Goal: Entertainment & Leisure: Consume media (video, audio)

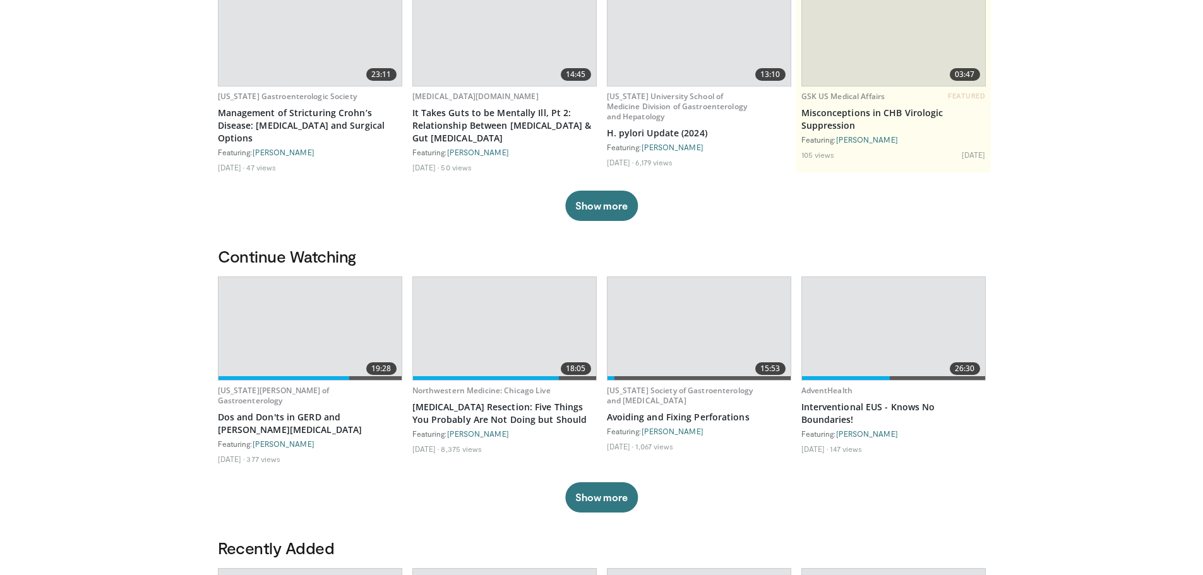
scroll to position [189, 0]
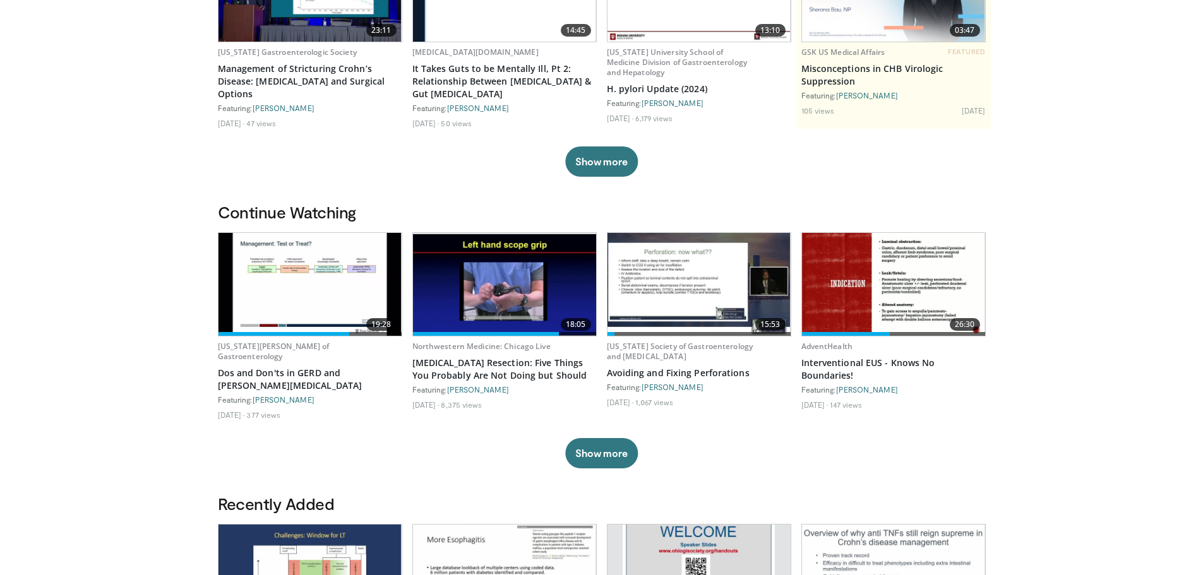
click at [297, 289] on img at bounding box center [309, 284] width 183 height 103
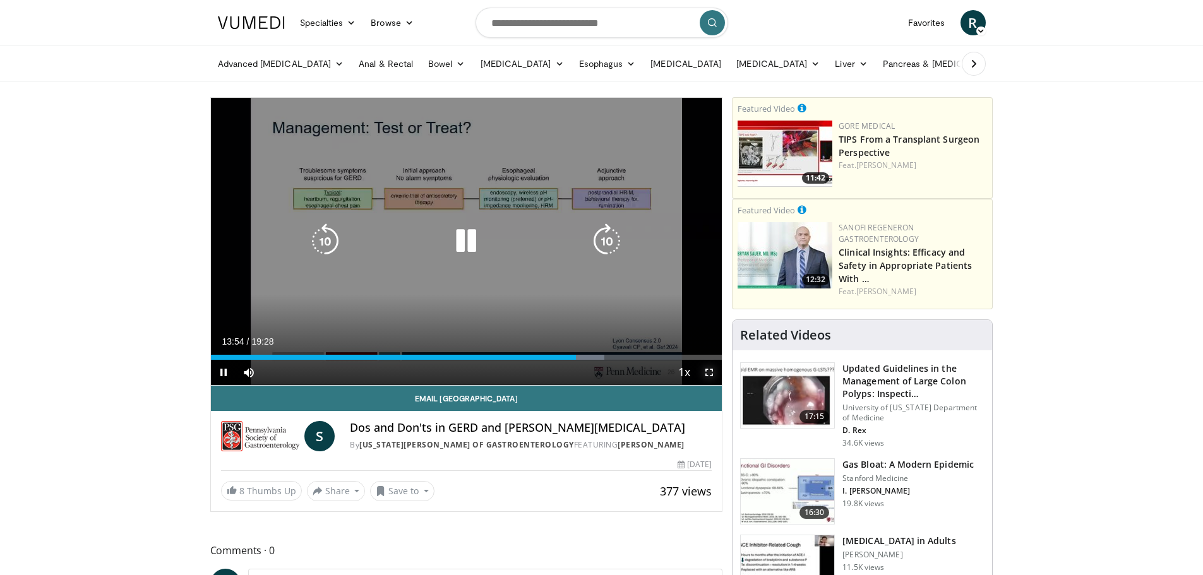
drag, startPoint x: 709, startPoint y: 371, endPoint x: 709, endPoint y: 448, distance: 76.4
click at [709, 371] on span "Video Player" at bounding box center [709, 372] width 25 height 25
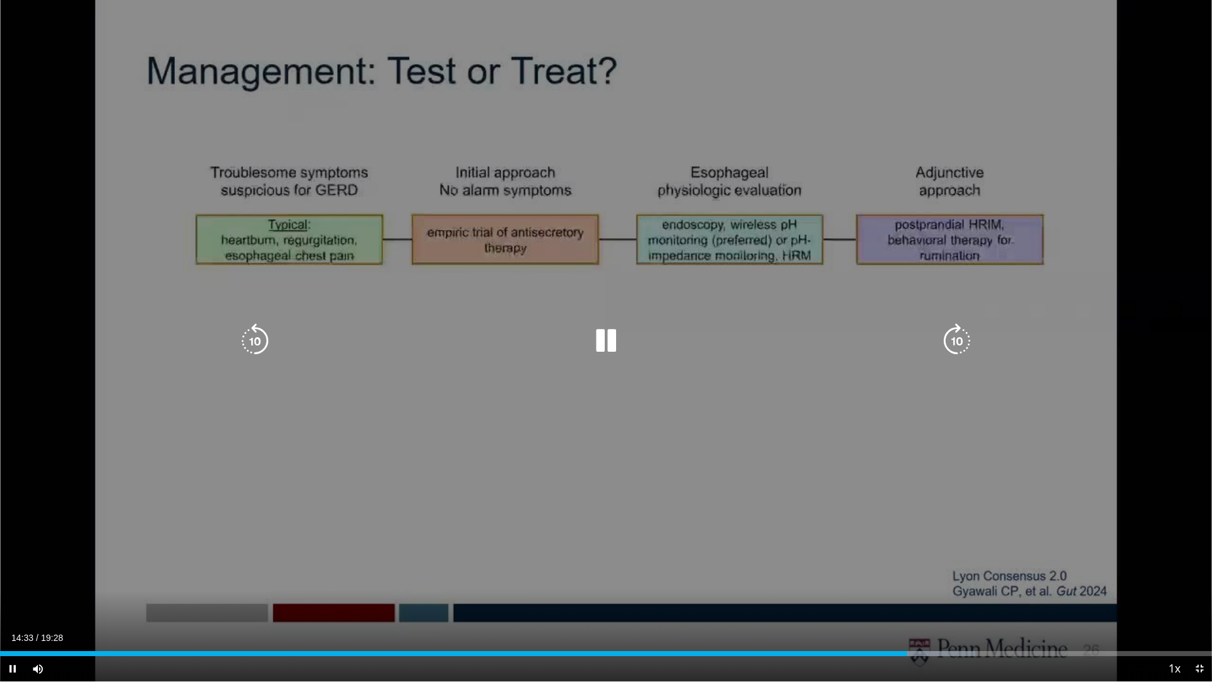
click at [248, 335] on icon "Video Player" at bounding box center [254, 340] width 35 height 35
click at [244, 336] on icon "Video Player" at bounding box center [254, 340] width 35 height 35
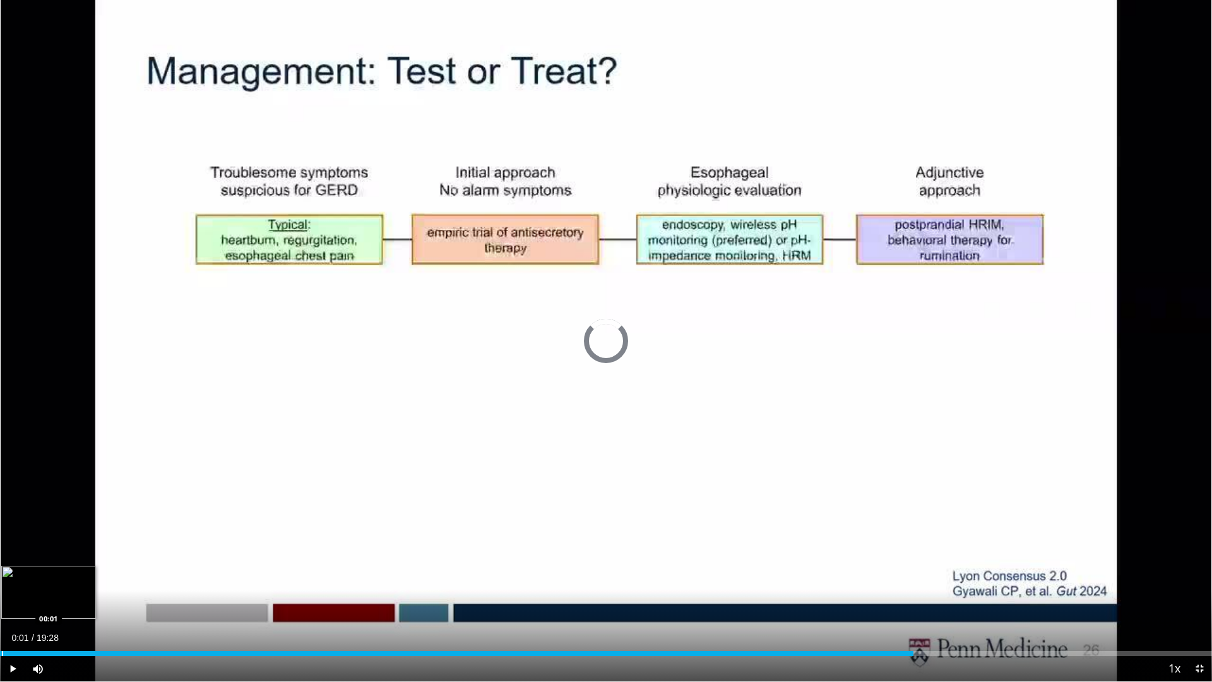
click at [2, 575] on div "Progress Bar" at bounding box center [2, 653] width 1 height 5
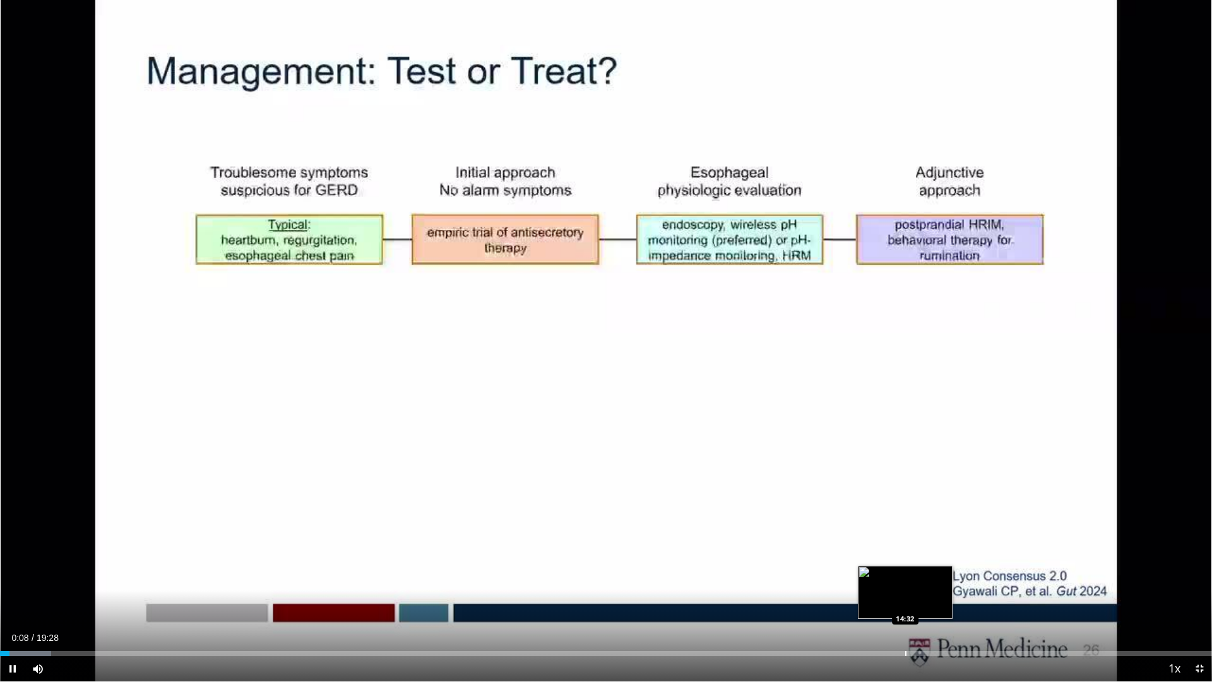
click at [906, 575] on div "Loaded : 4.24% 00:08 14:32" at bounding box center [606, 650] width 1212 height 12
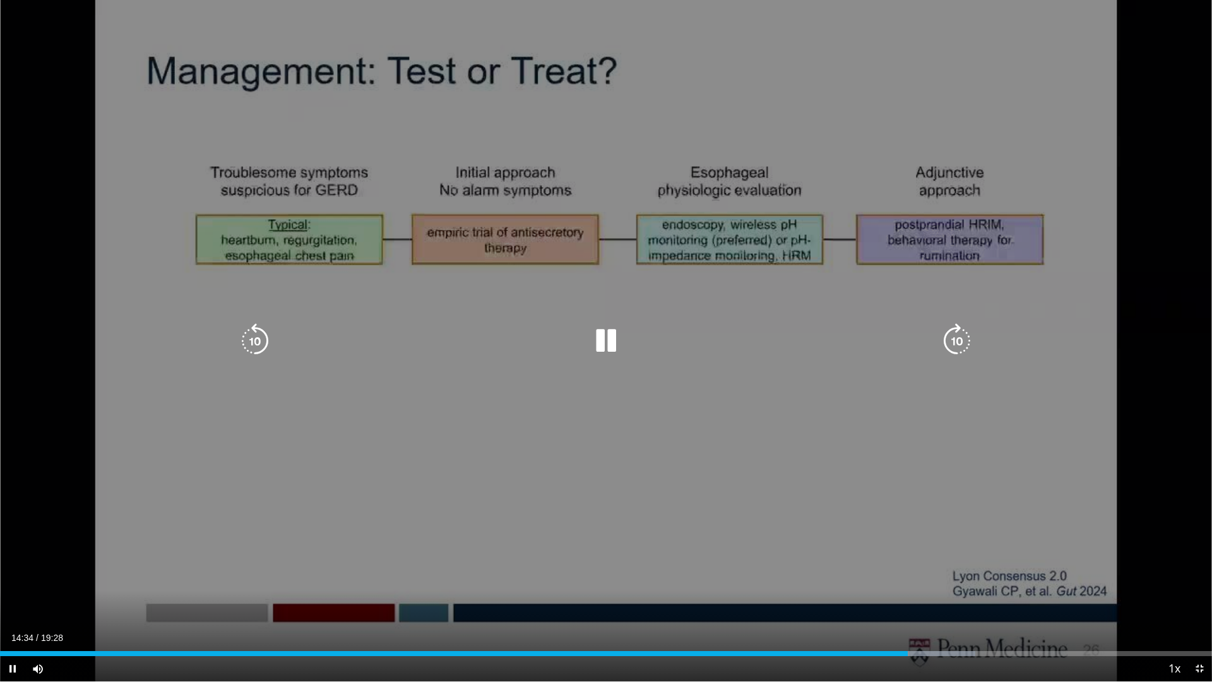
click at [960, 343] on icon "Video Player" at bounding box center [957, 340] width 35 height 35
drag, startPoint x: 248, startPoint y: 347, endPoint x: 276, endPoint y: 350, distance: 28.5
click at [256, 347] on icon "Video Player" at bounding box center [254, 340] width 35 height 35
click at [1015, 482] on div "10 seconds Tap to unmute" at bounding box center [606, 340] width 1212 height 681
click at [966, 433] on div "10 seconds Tap to unmute" at bounding box center [606, 340] width 1212 height 681
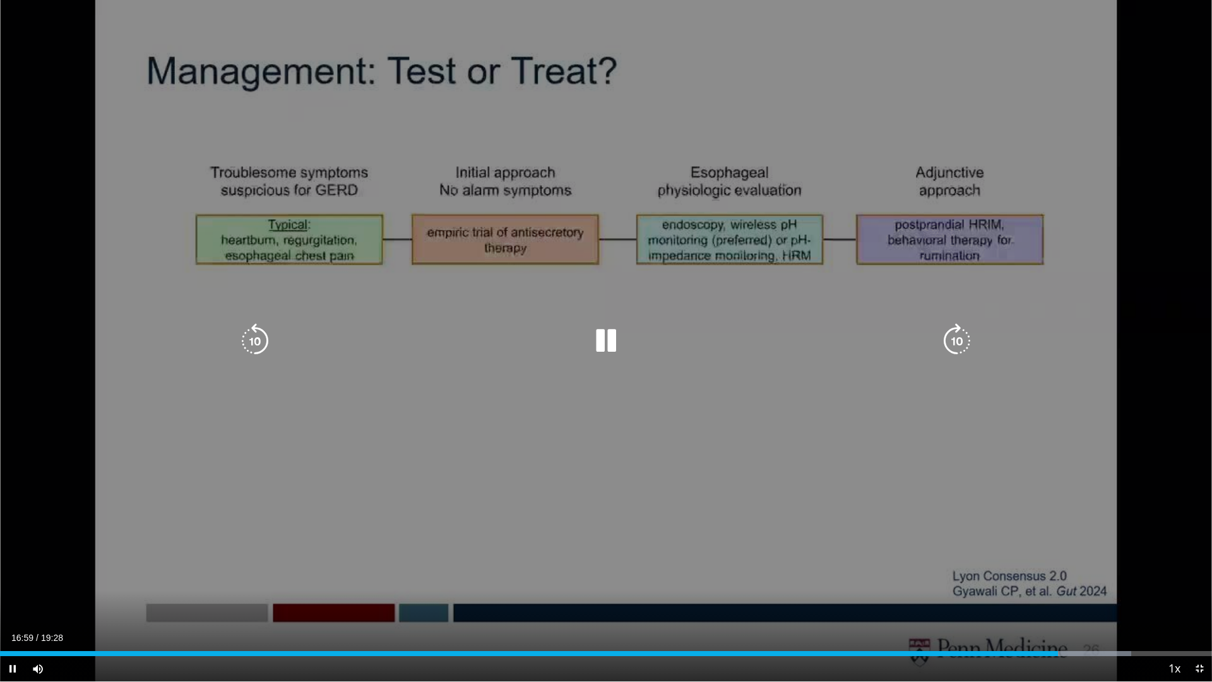
click at [964, 445] on div "10 seconds Tap to unmute" at bounding box center [606, 340] width 1212 height 681
click at [943, 457] on div "10 seconds Tap to unmute" at bounding box center [606, 340] width 1212 height 681
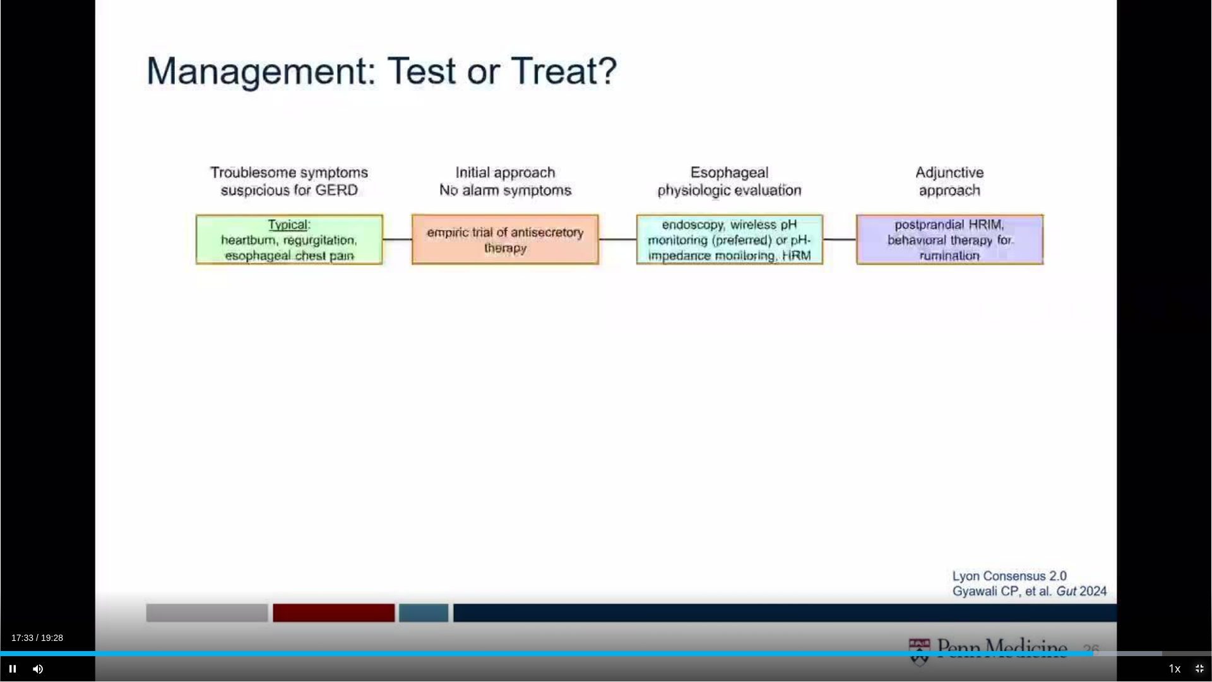
click at [1199, 575] on span "Video Player" at bounding box center [1199, 668] width 25 height 25
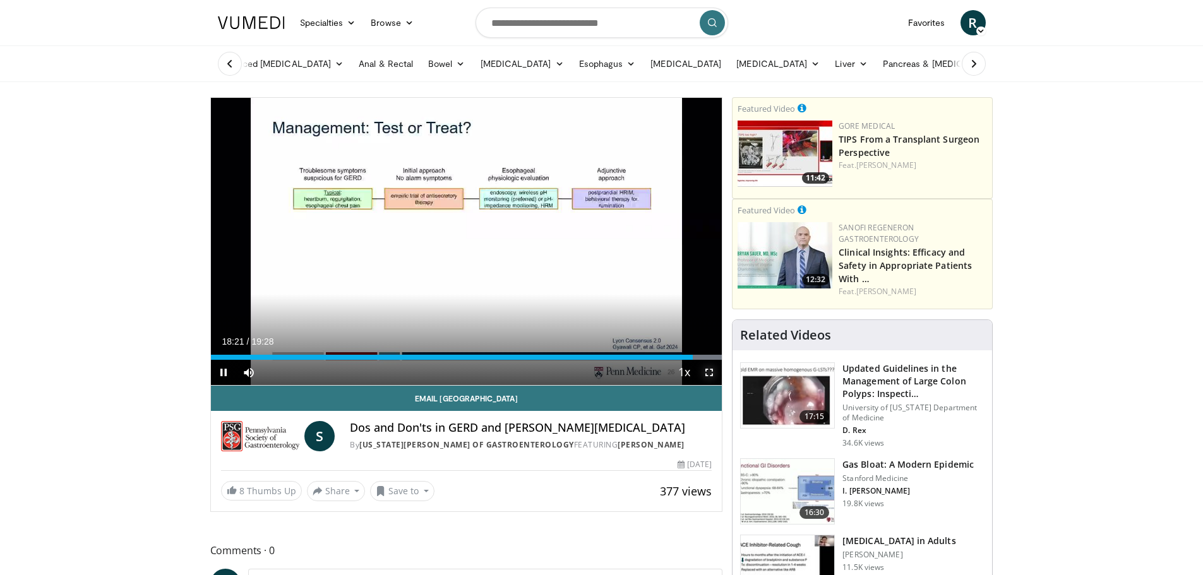
click at [707, 378] on span "Video Player" at bounding box center [709, 372] width 25 height 25
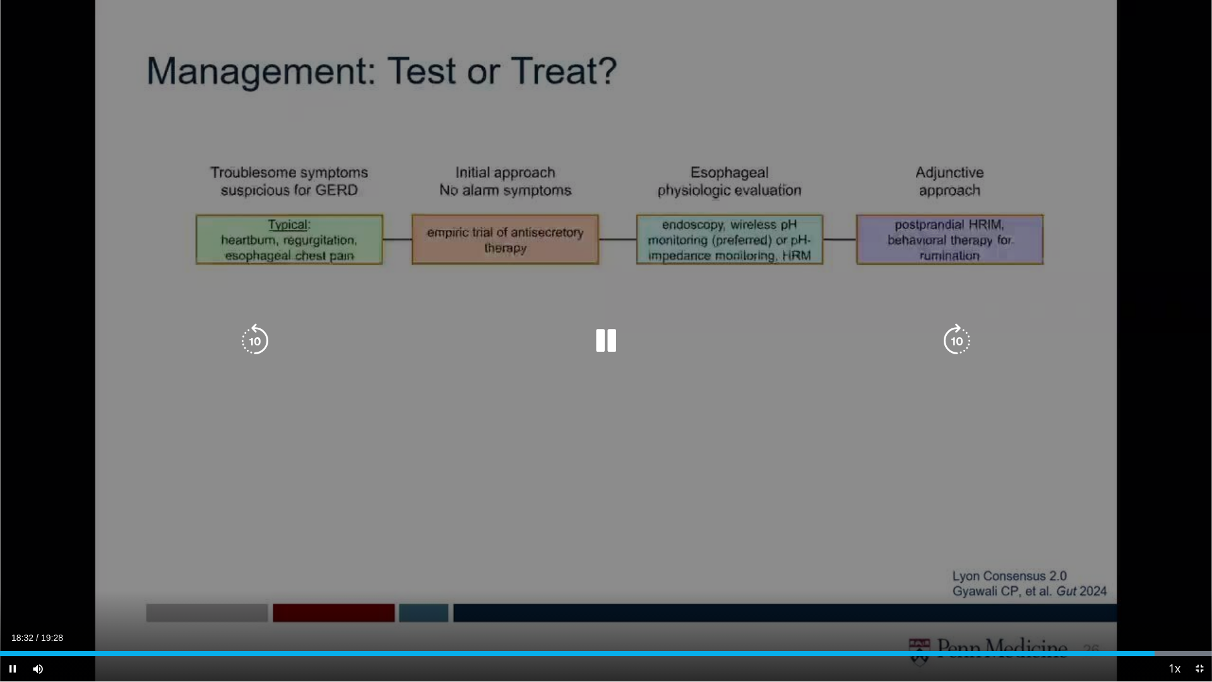
click at [599, 343] on icon "Video Player" at bounding box center [606, 340] width 35 height 35
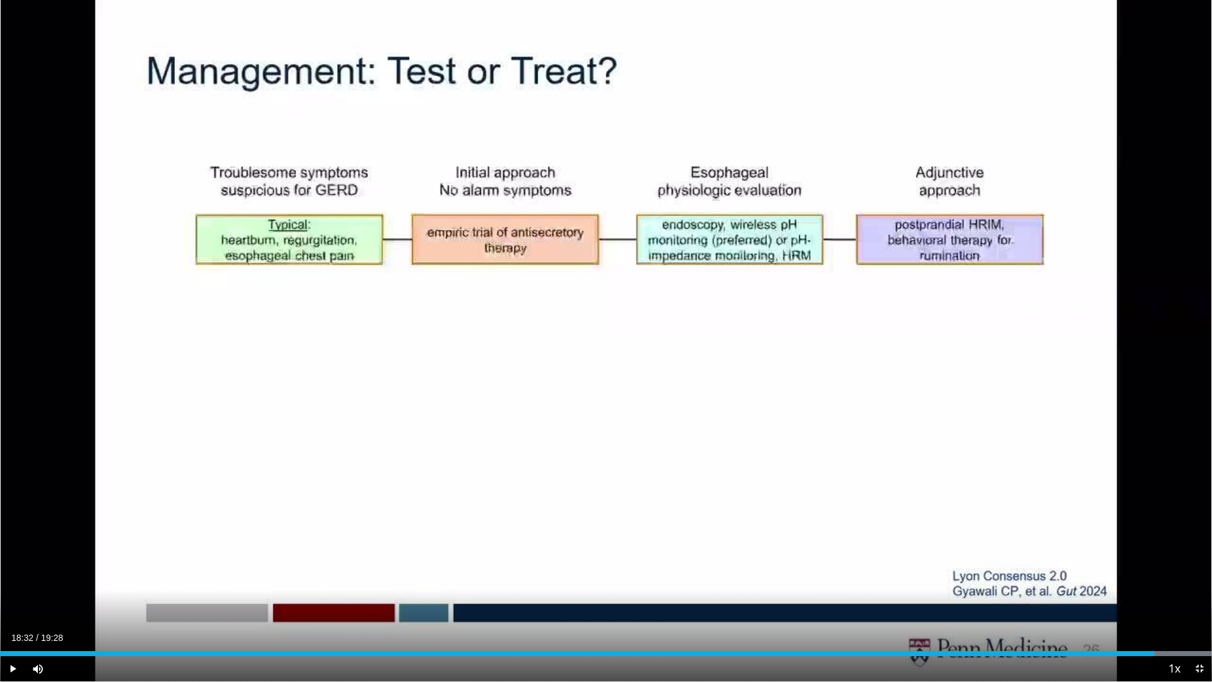
drag, startPoint x: 613, startPoint y: 337, endPoint x: 955, endPoint y: 487, distance: 373.8
click at [955, 487] on div "10 seconds Tap to unmute" at bounding box center [606, 340] width 1212 height 681
click at [1200, 575] on span "Video Player" at bounding box center [1199, 668] width 25 height 25
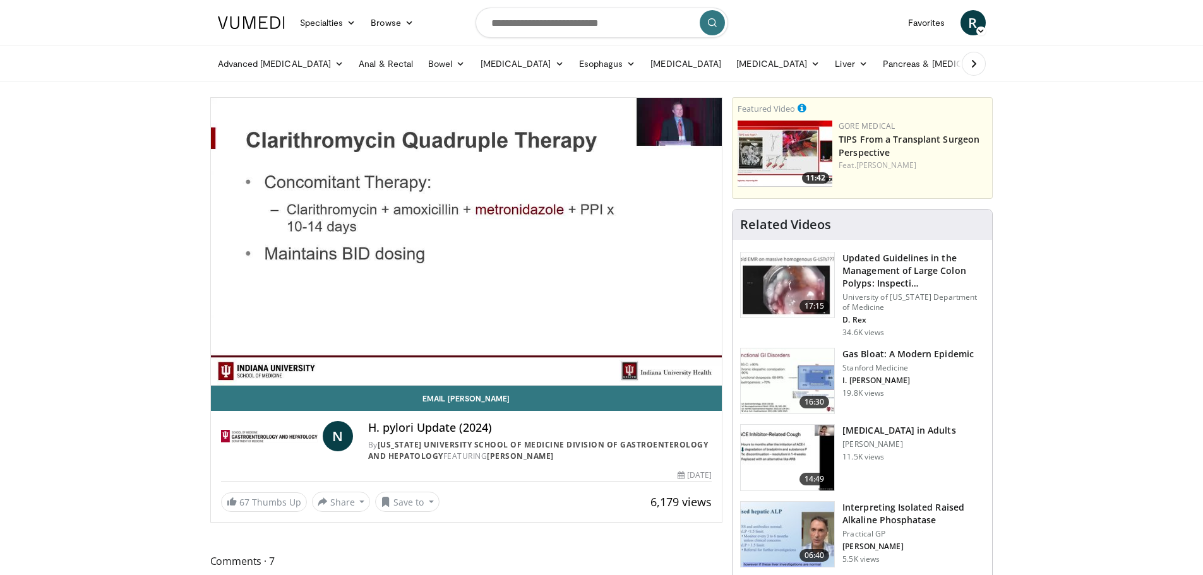
click at [786, 367] on img at bounding box center [787, 382] width 93 height 66
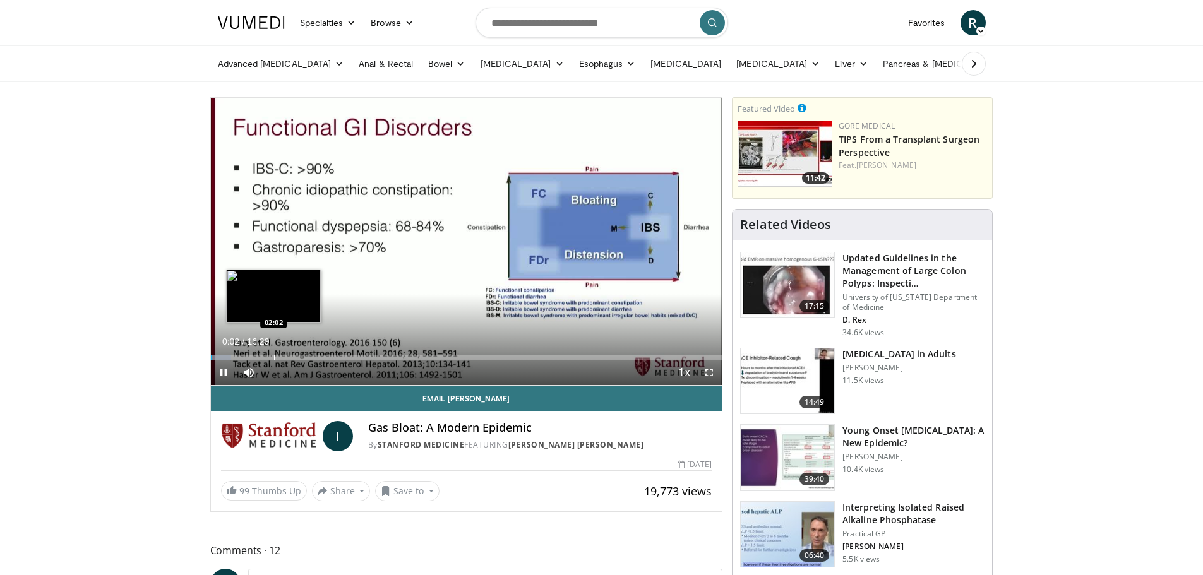
click at [274, 356] on div "Progress Bar" at bounding box center [274, 357] width 1 height 5
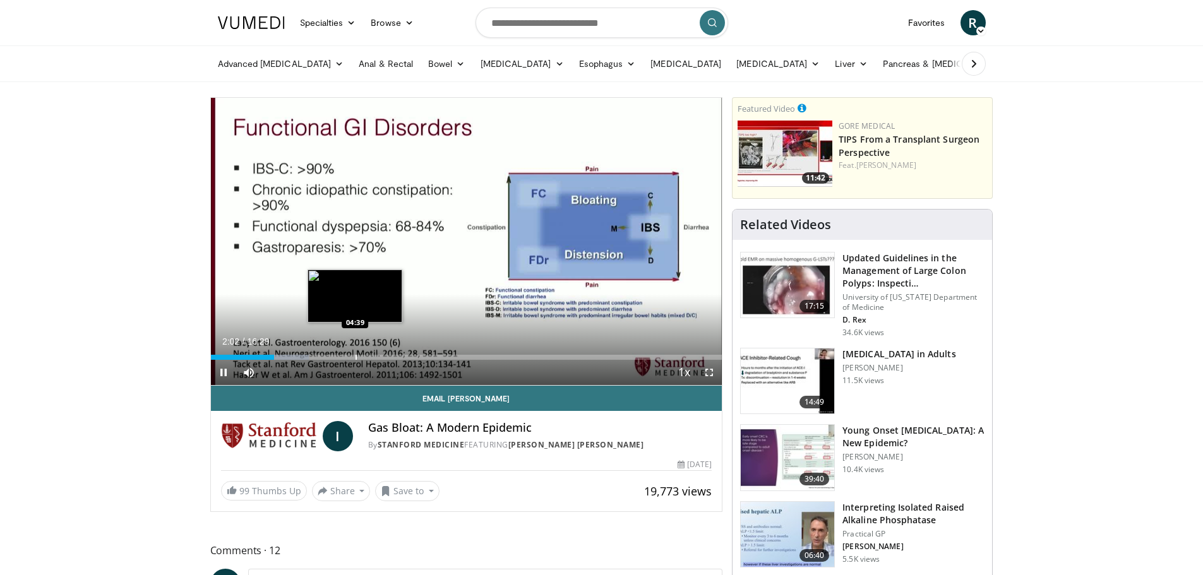
click at [356, 359] on div "Progress Bar" at bounding box center [356, 357] width 1 height 5
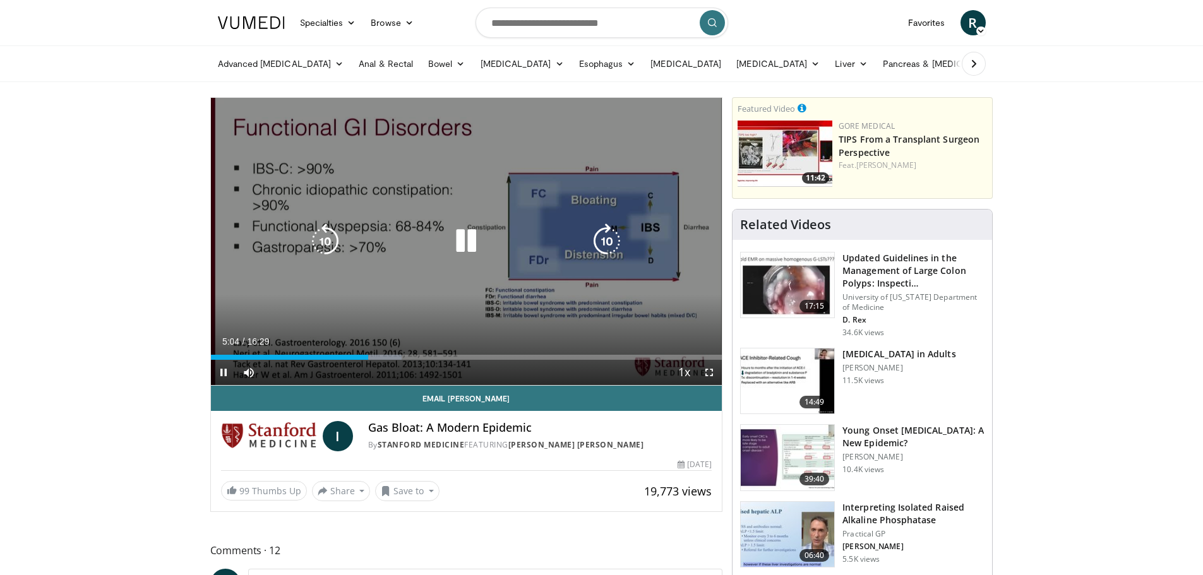
click at [466, 234] on icon "Video Player" at bounding box center [465, 241] width 35 height 35
